Goal: Navigation & Orientation: Find specific page/section

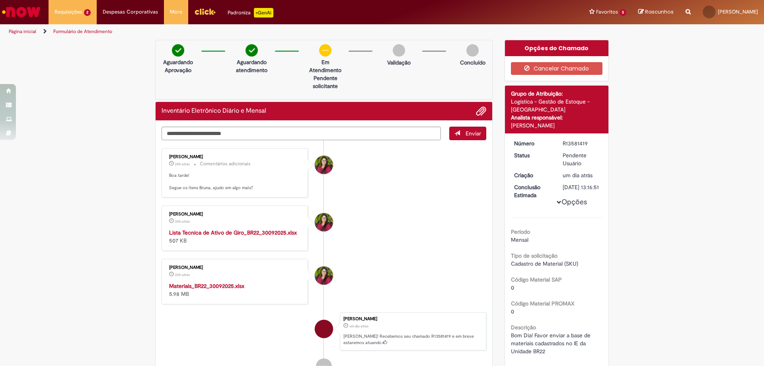
click at [34, 12] on img "Ir para a Homepage" at bounding box center [21, 12] width 41 height 16
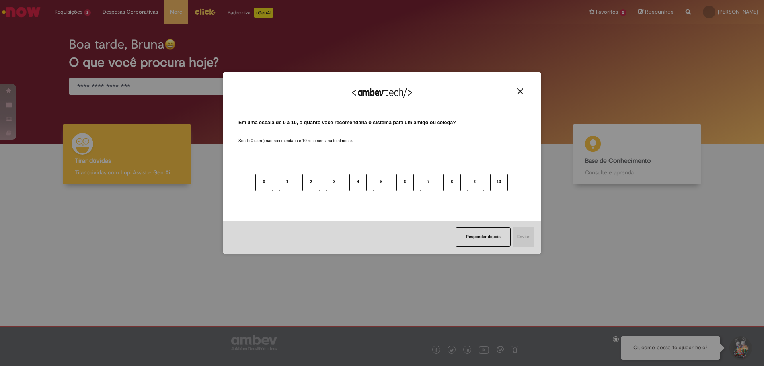
click at [521, 93] on img "Close" at bounding box center [520, 91] width 6 height 6
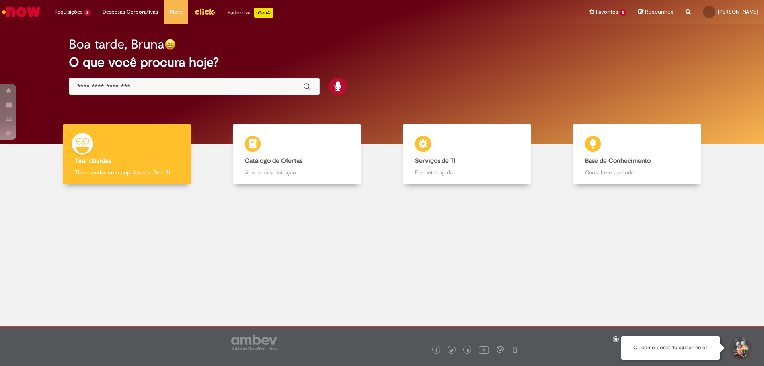
click at [204, 9] on img "Menu Cabeçalho" at bounding box center [204, 12] width 21 height 12
